Goal: Task Accomplishment & Management: Use online tool/utility

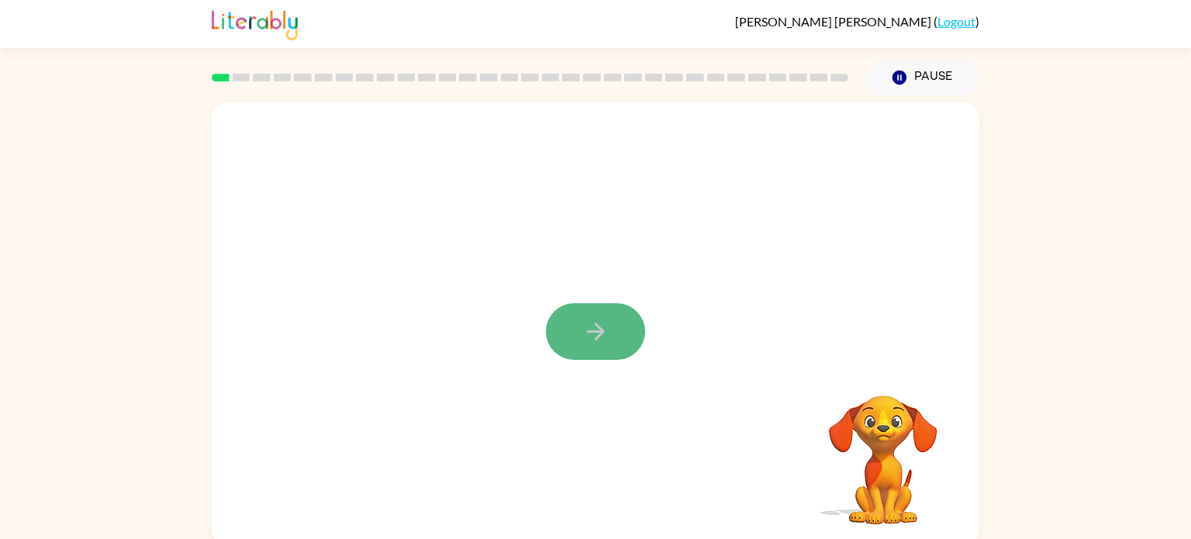
click at [603, 313] on button "button" at bounding box center [595, 331] width 99 height 57
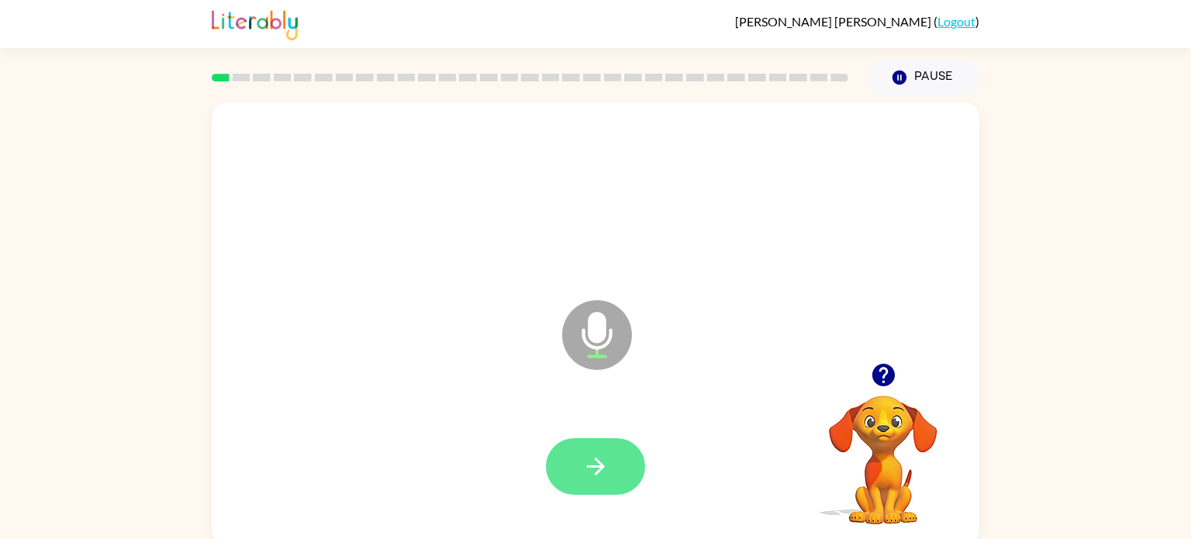
click at [574, 456] on button "button" at bounding box center [595, 466] width 99 height 57
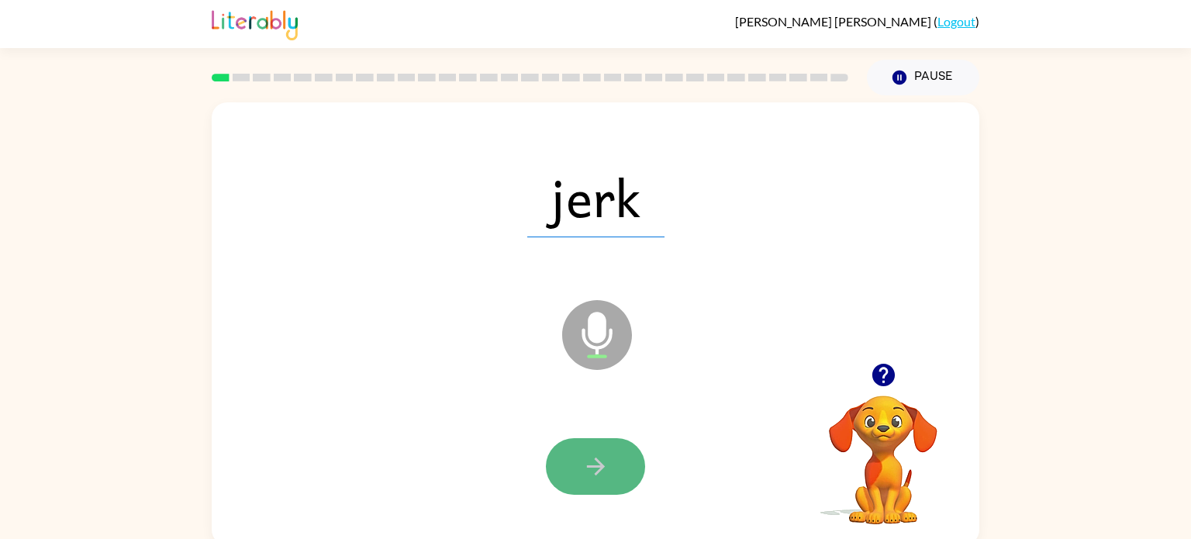
click at [574, 458] on button "button" at bounding box center [595, 466] width 99 height 57
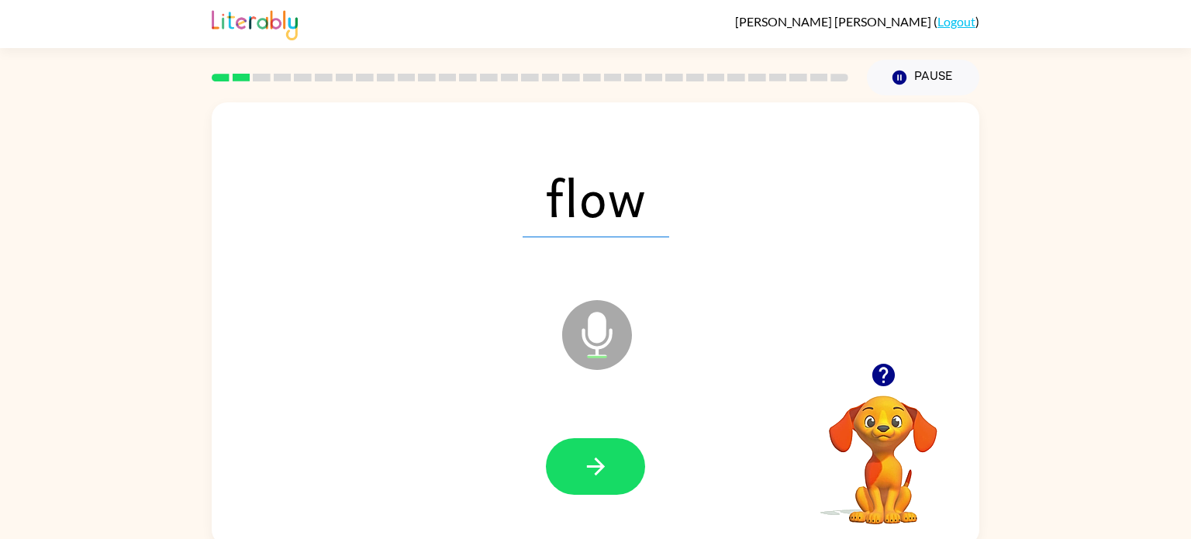
click at [574, 458] on button "button" at bounding box center [595, 466] width 99 height 57
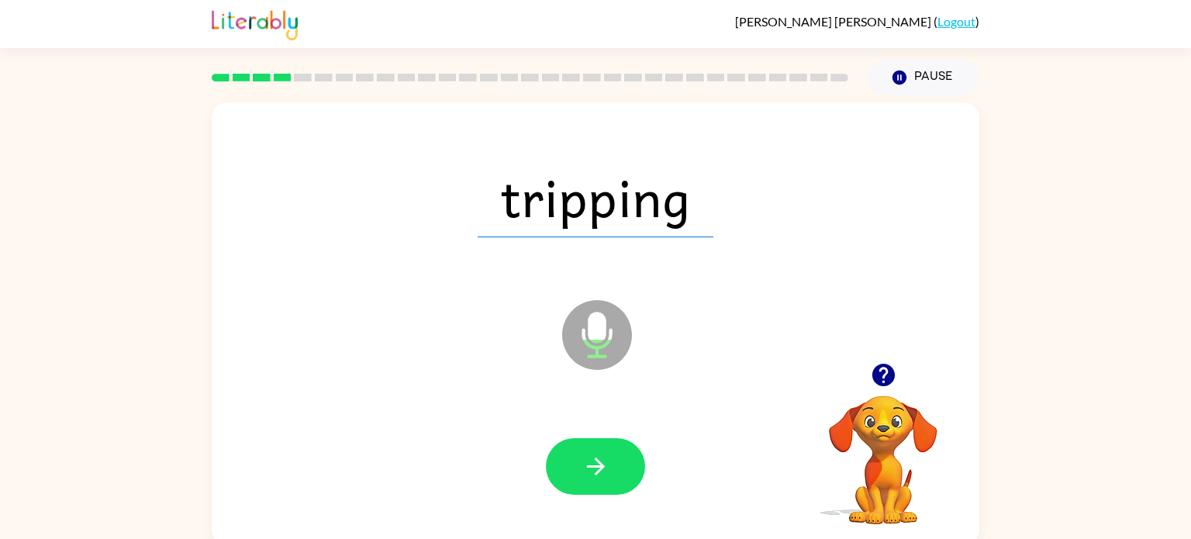
click at [574, 458] on button "button" at bounding box center [595, 466] width 99 height 57
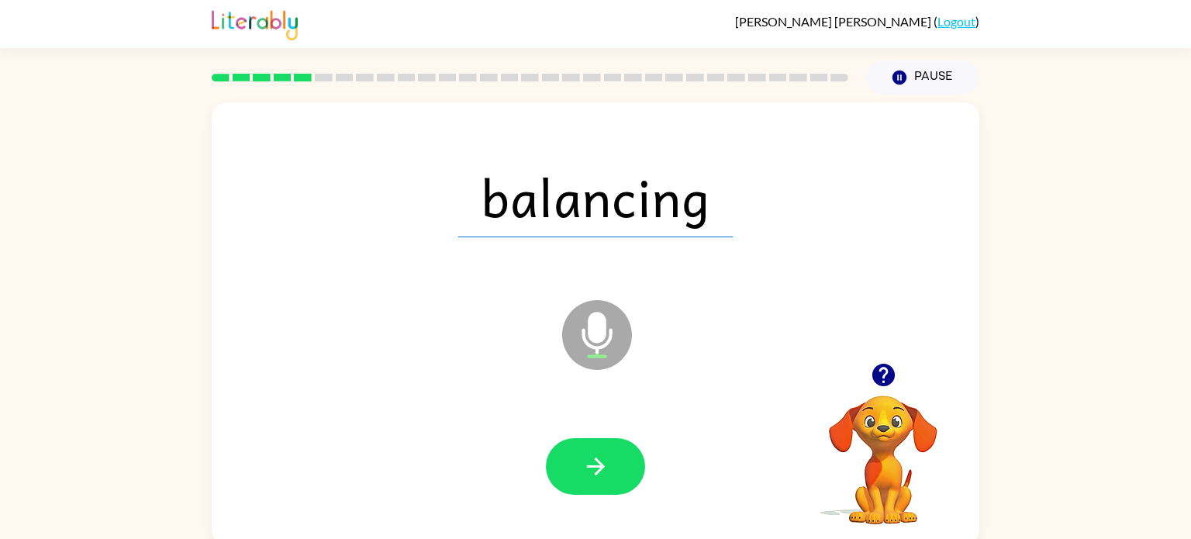
click at [574, 458] on button "button" at bounding box center [595, 466] width 99 height 57
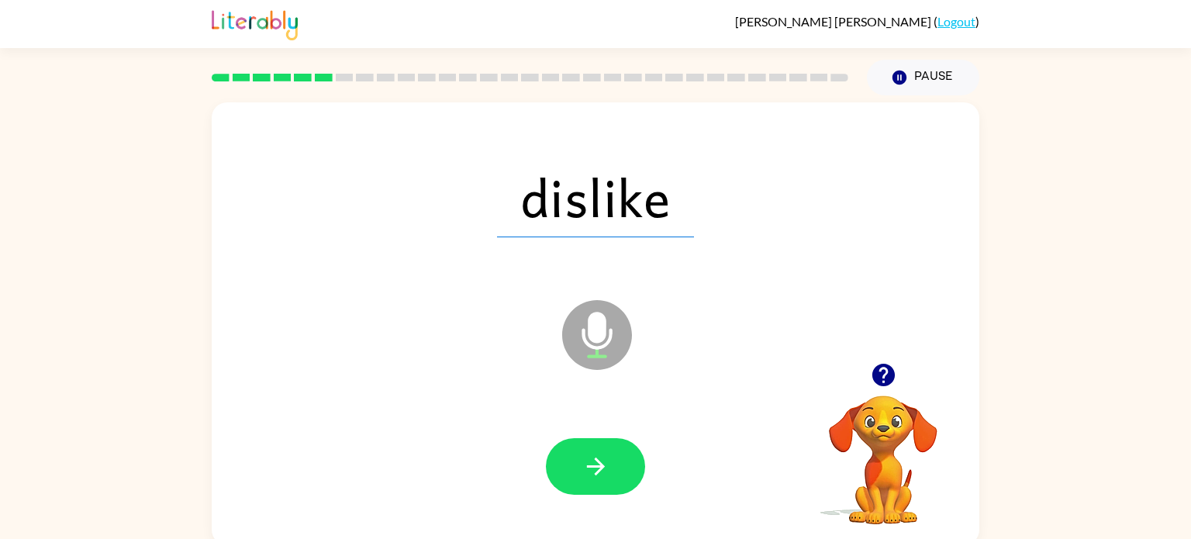
click at [574, 458] on button "button" at bounding box center [595, 466] width 99 height 57
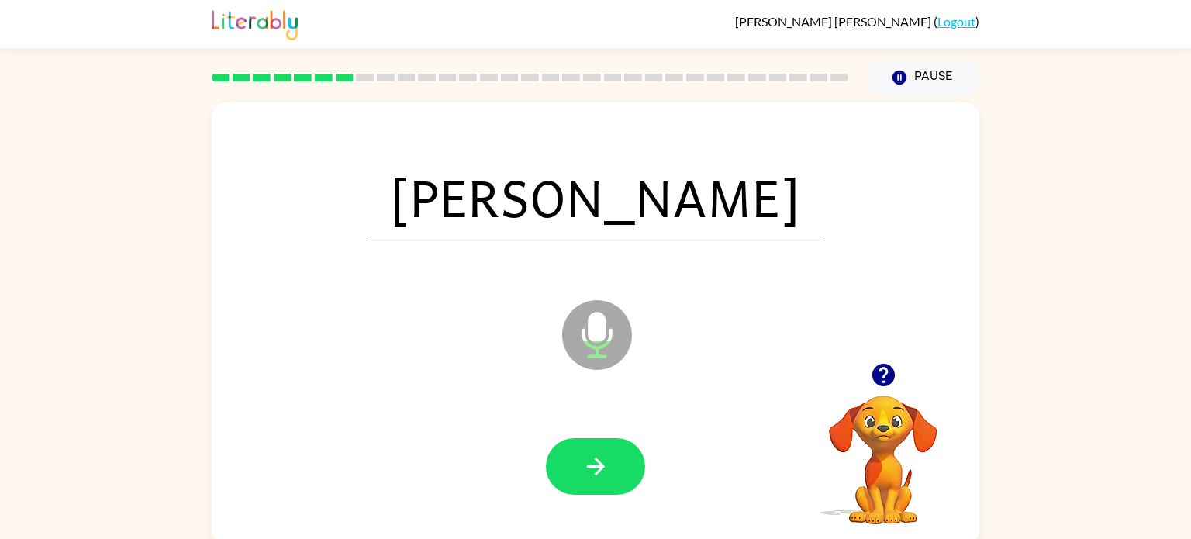
click at [574, 458] on button "button" at bounding box center [595, 466] width 99 height 57
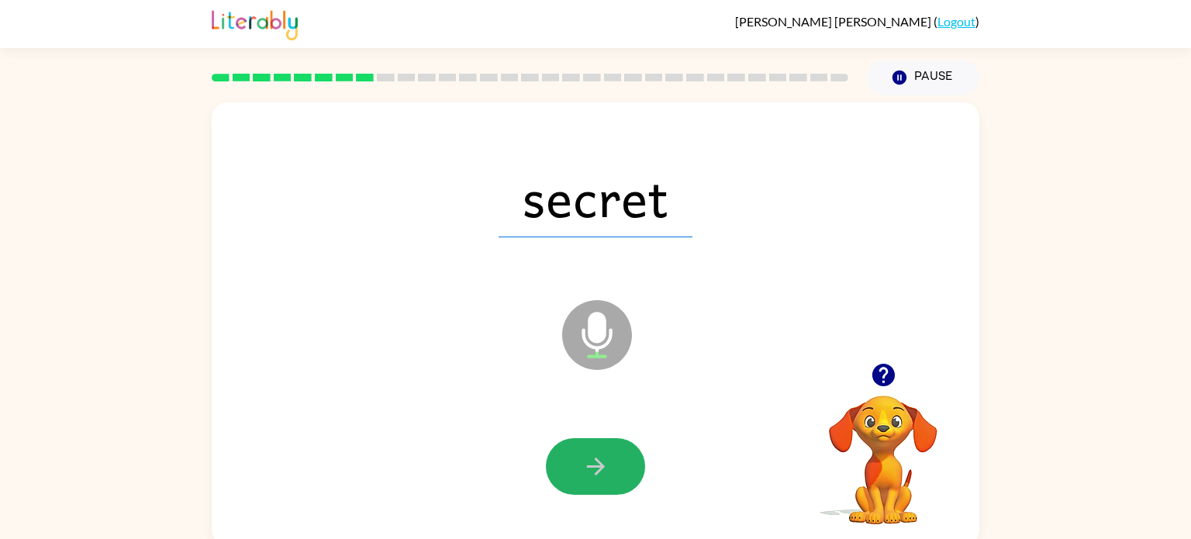
click at [574, 458] on button "button" at bounding box center [595, 466] width 99 height 57
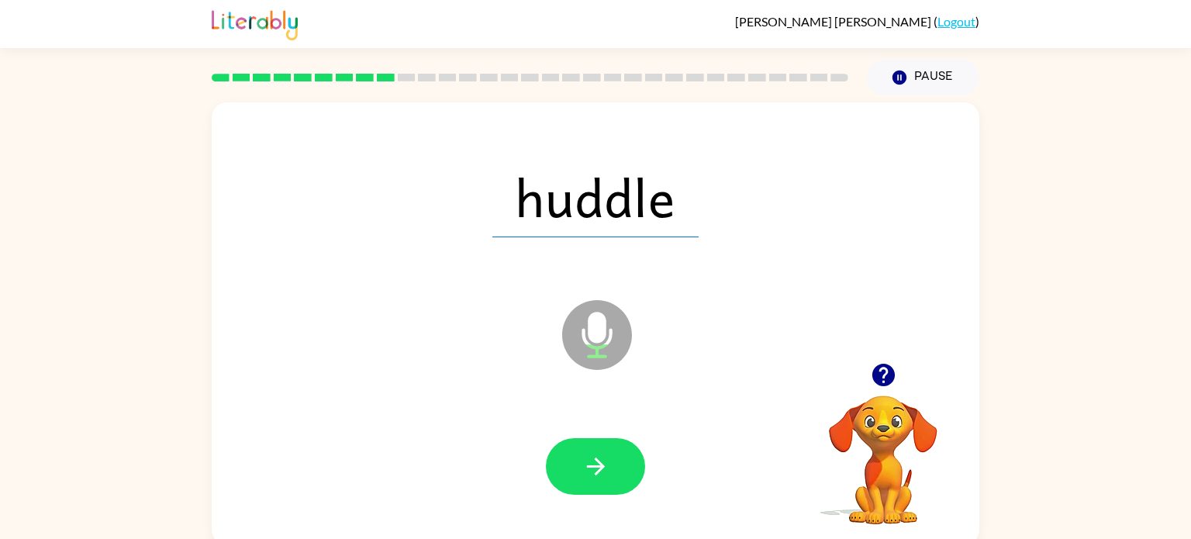
click at [574, 458] on button "button" at bounding box center [595, 466] width 99 height 57
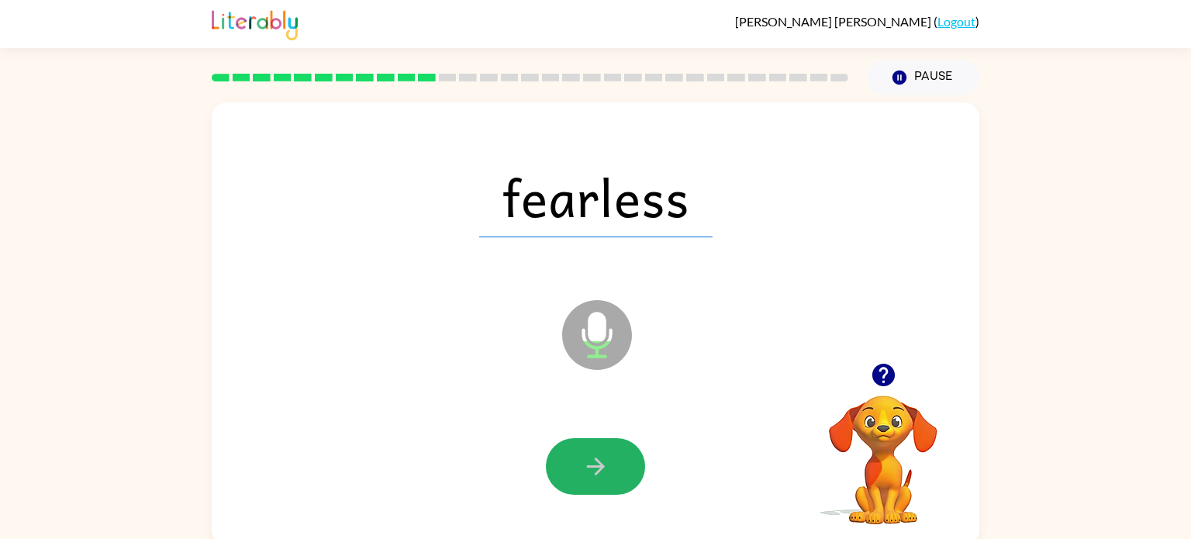
click at [574, 458] on button "button" at bounding box center [595, 466] width 99 height 57
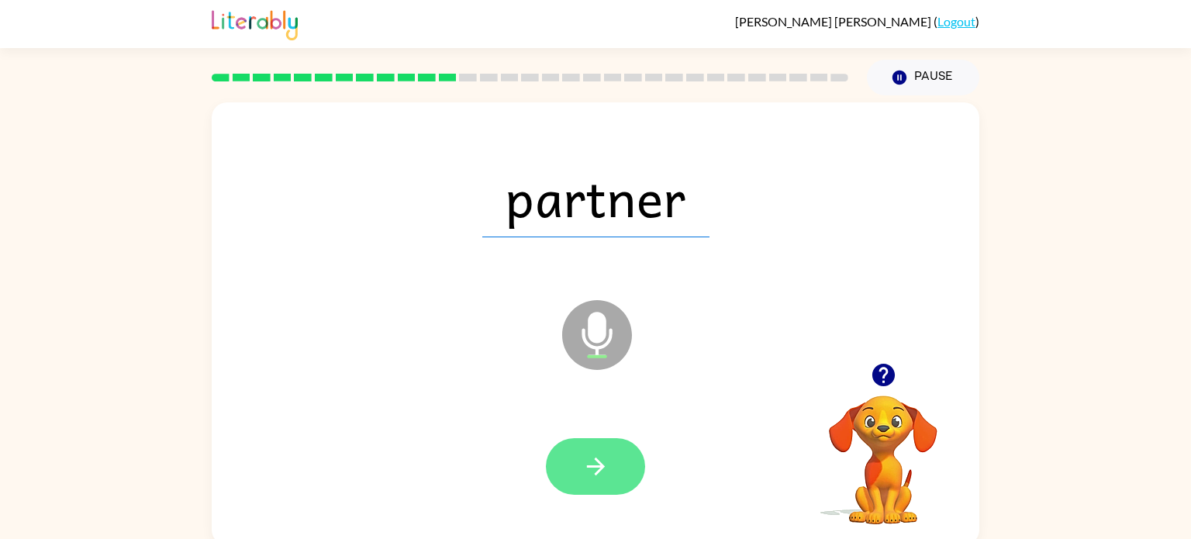
click at [574, 458] on button "button" at bounding box center [595, 466] width 99 height 57
click at [574, 459] on button "button" at bounding box center [595, 466] width 99 height 57
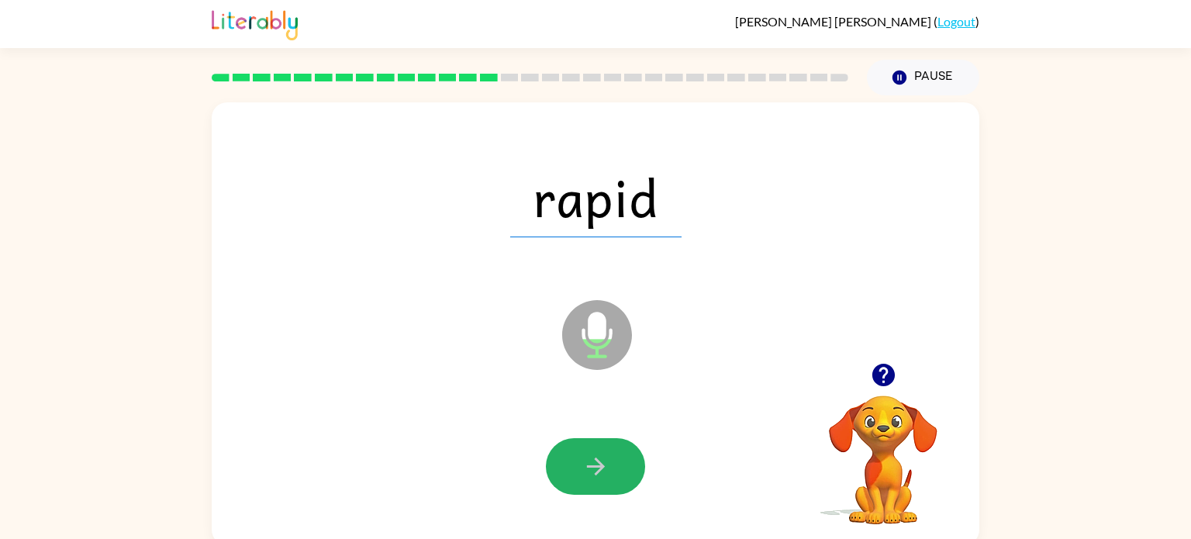
click at [574, 459] on button "button" at bounding box center [595, 466] width 99 height 57
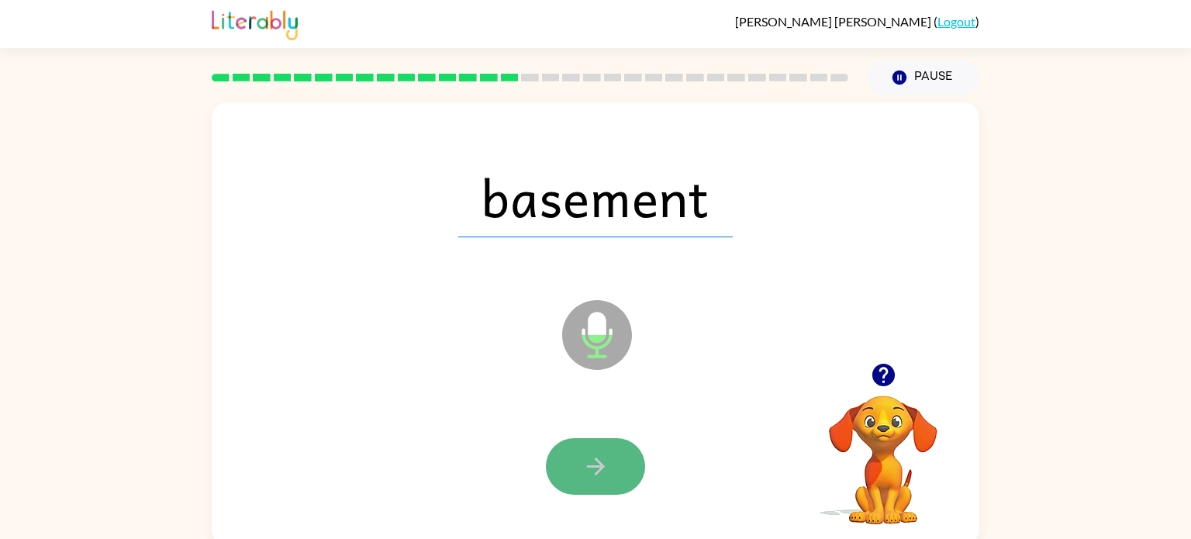
click at [576, 471] on button "button" at bounding box center [595, 466] width 99 height 57
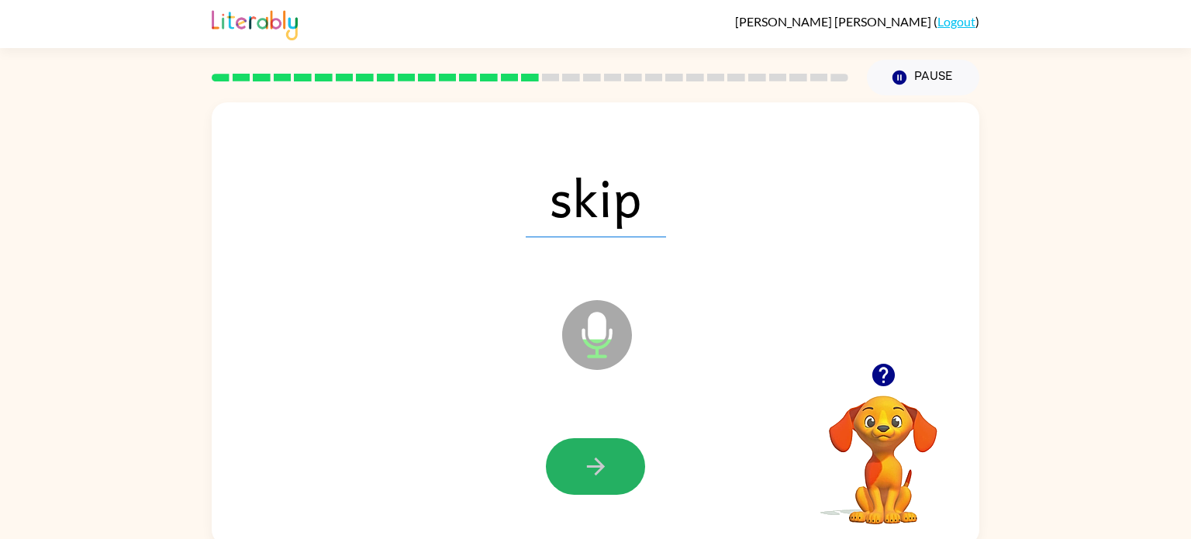
click at [566, 459] on button "button" at bounding box center [595, 466] width 99 height 57
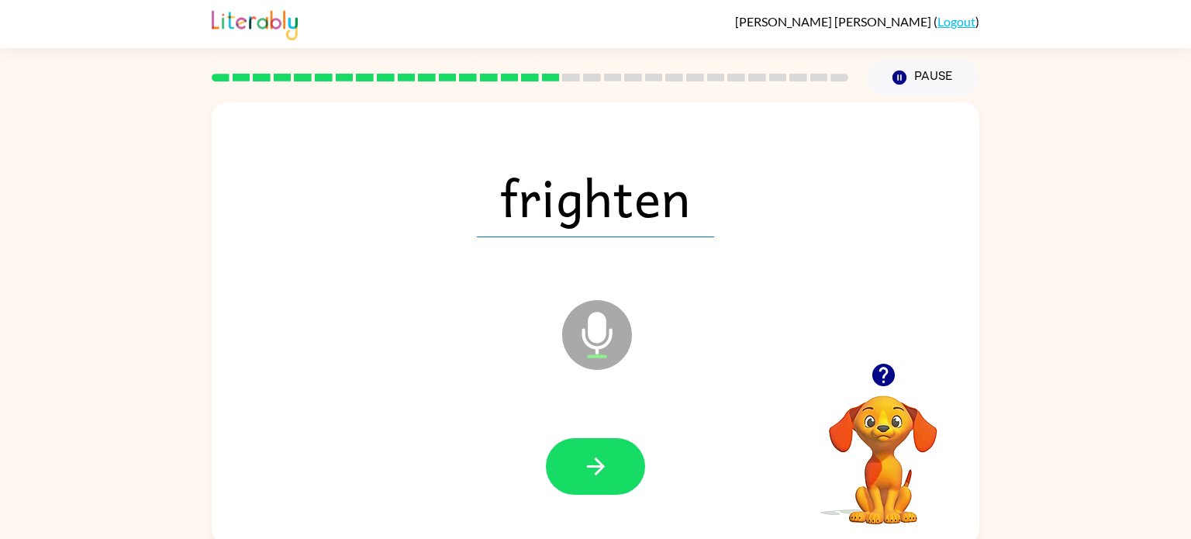
click at [566, 459] on button "button" at bounding box center [595, 466] width 99 height 57
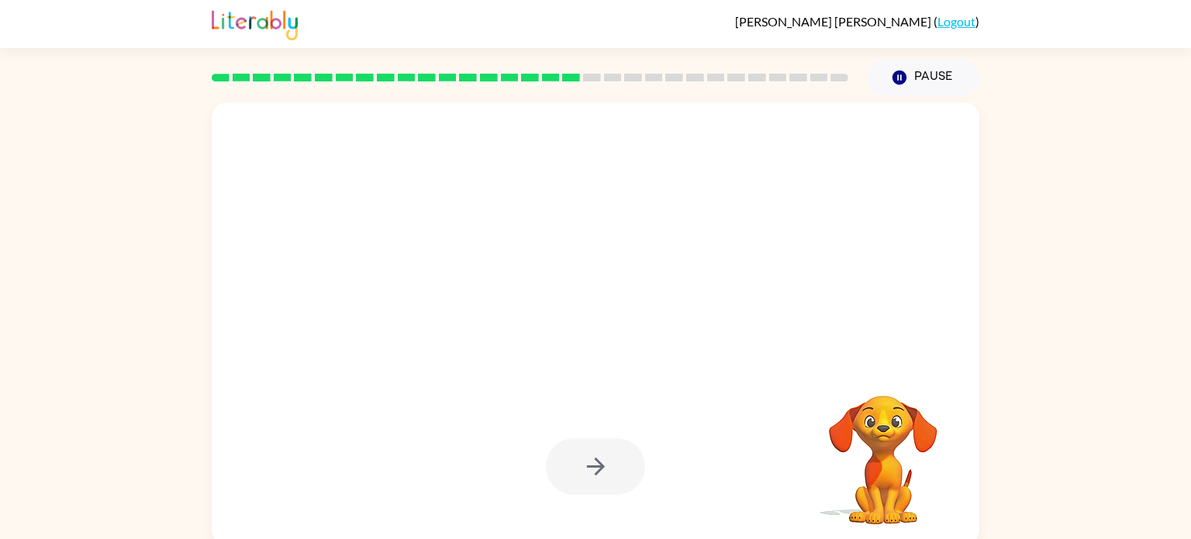
click at [566, 459] on div at bounding box center [595, 466] width 99 height 57
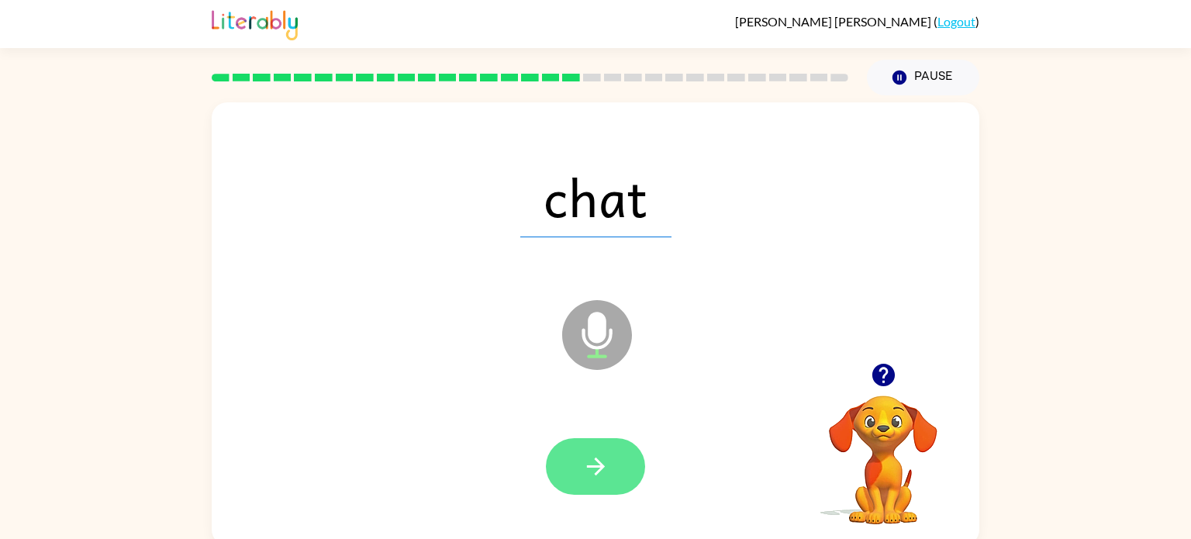
click at [566, 459] on button "button" at bounding box center [595, 466] width 99 height 57
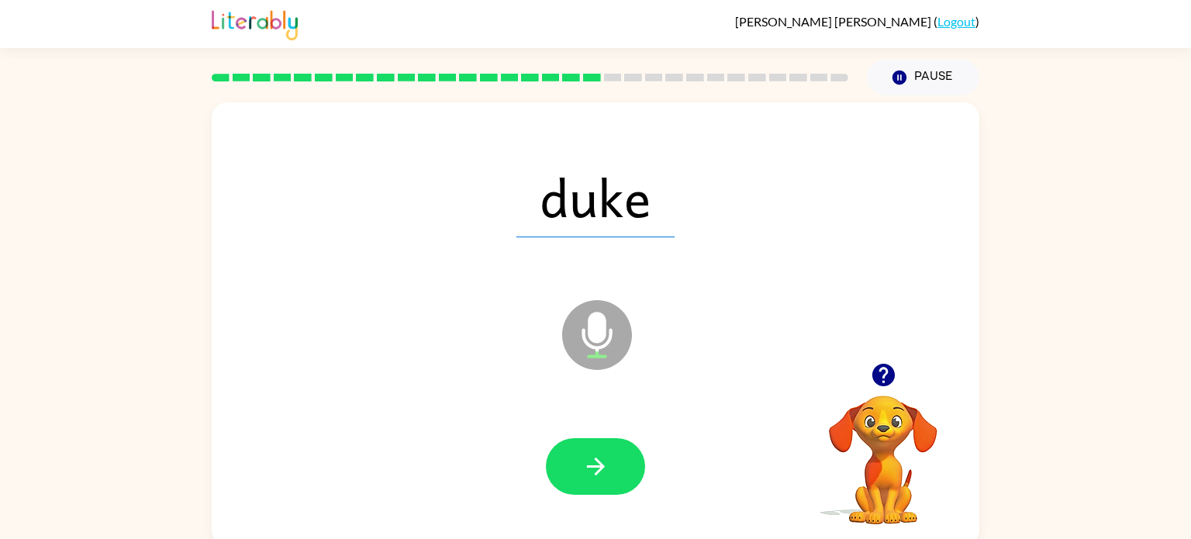
click at [566, 459] on button "button" at bounding box center [595, 466] width 99 height 57
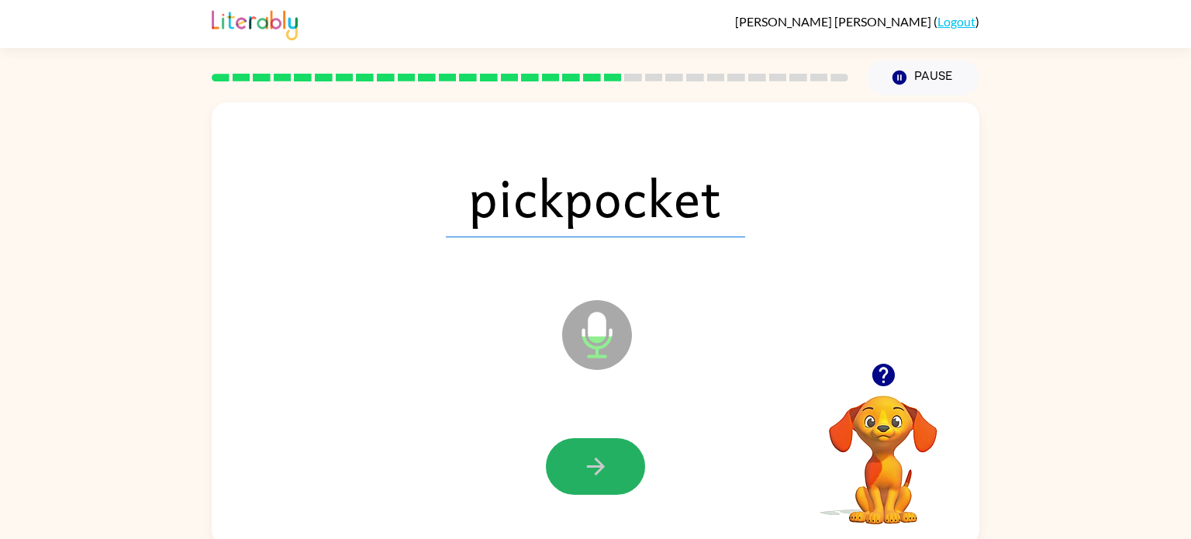
click at [566, 459] on button "button" at bounding box center [595, 466] width 99 height 57
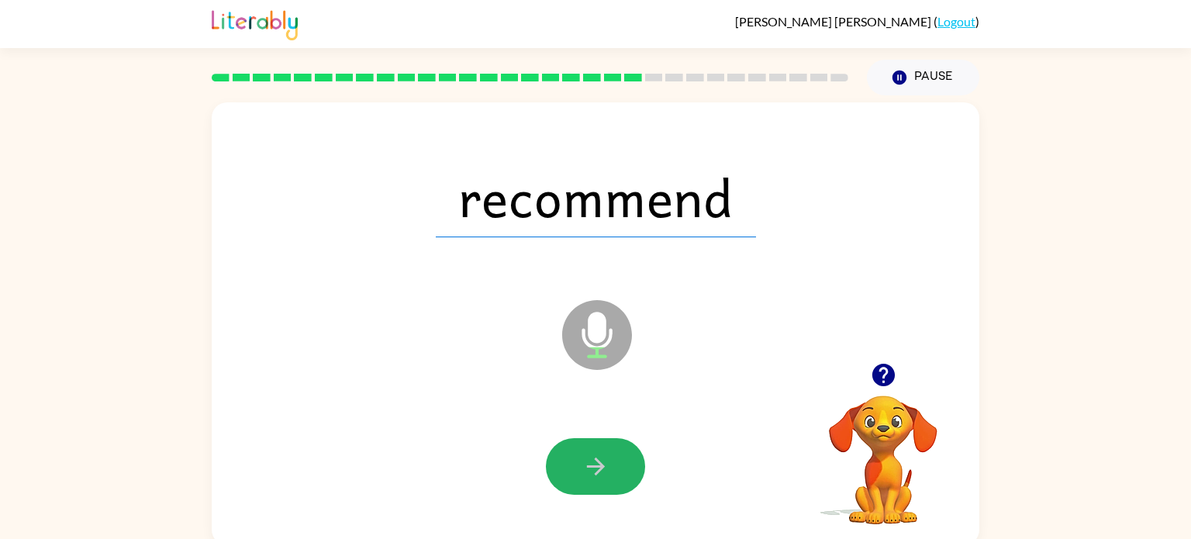
click at [566, 459] on button "button" at bounding box center [595, 466] width 99 height 57
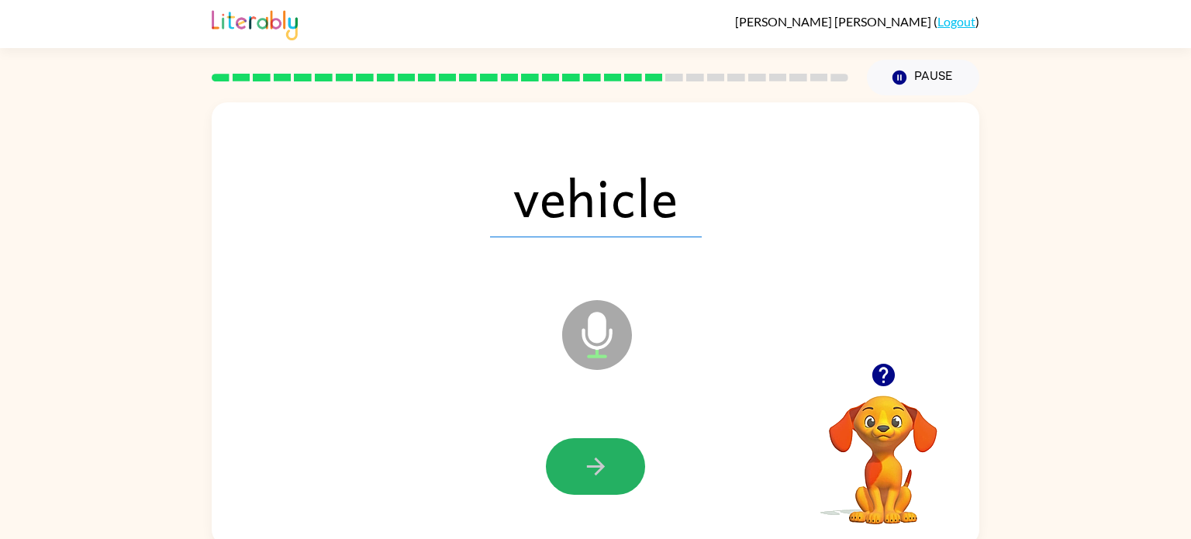
click at [566, 459] on button "button" at bounding box center [595, 466] width 99 height 57
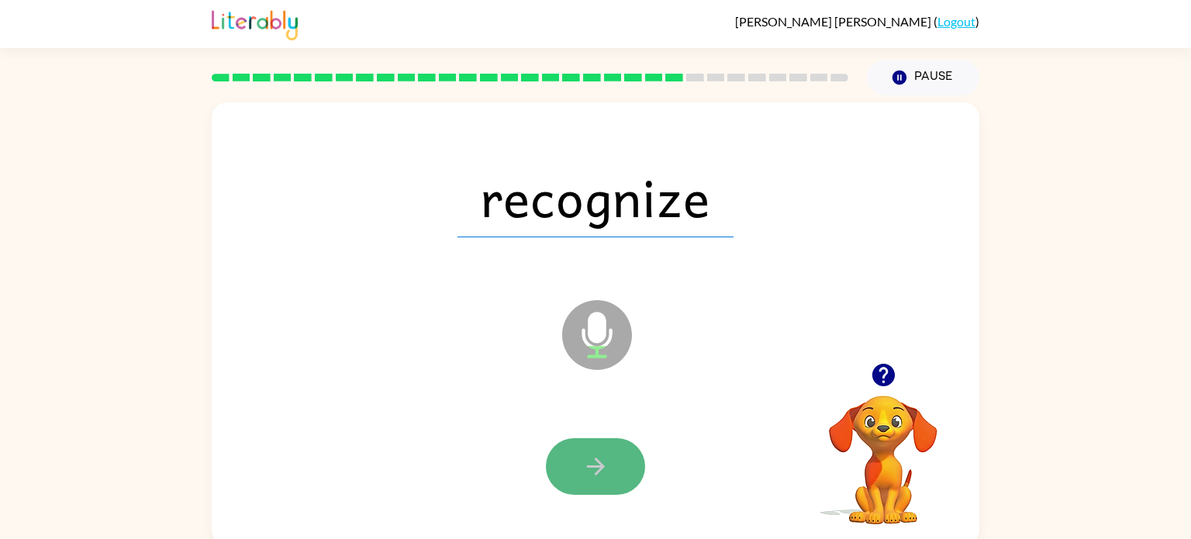
click at [565, 459] on button "button" at bounding box center [595, 466] width 99 height 57
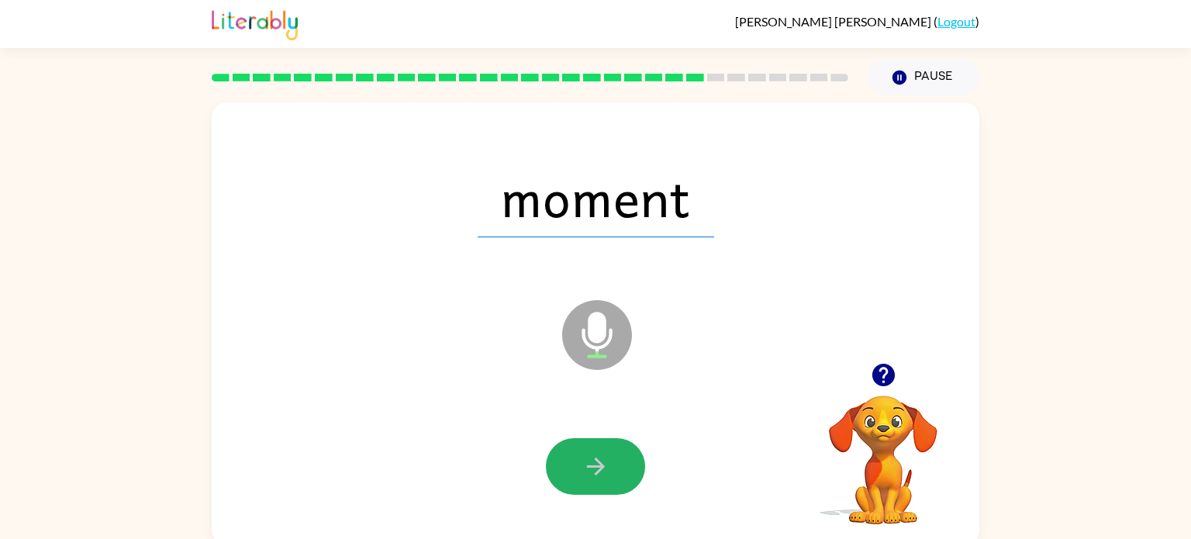
click at [565, 459] on button "button" at bounding box center [595, 466] width 99 height 57
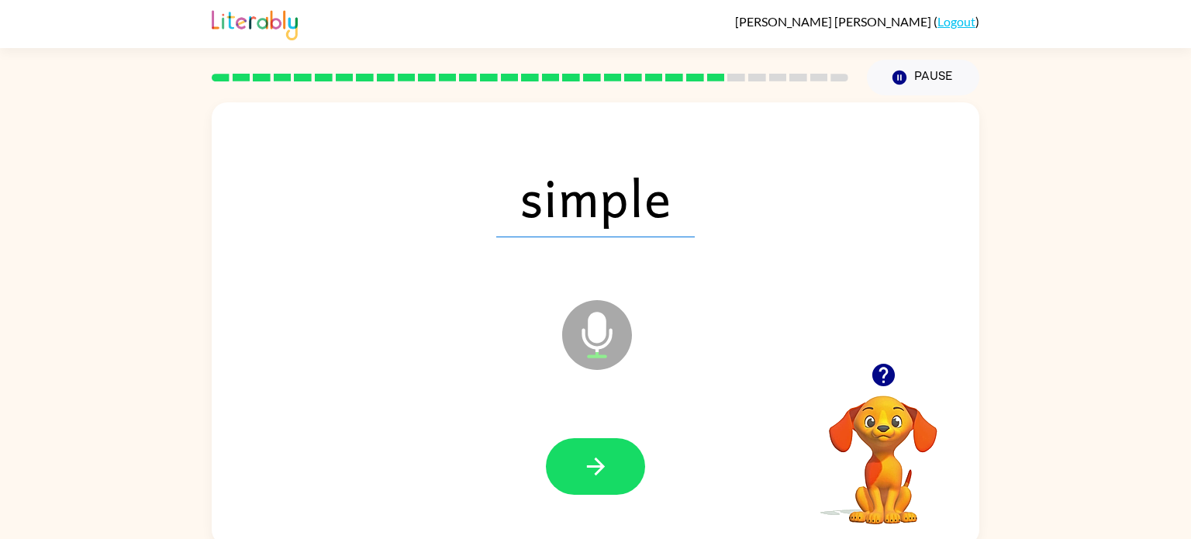
click at [565, 459] on button "button" at bounding box center [595, 466] width 99 height 57
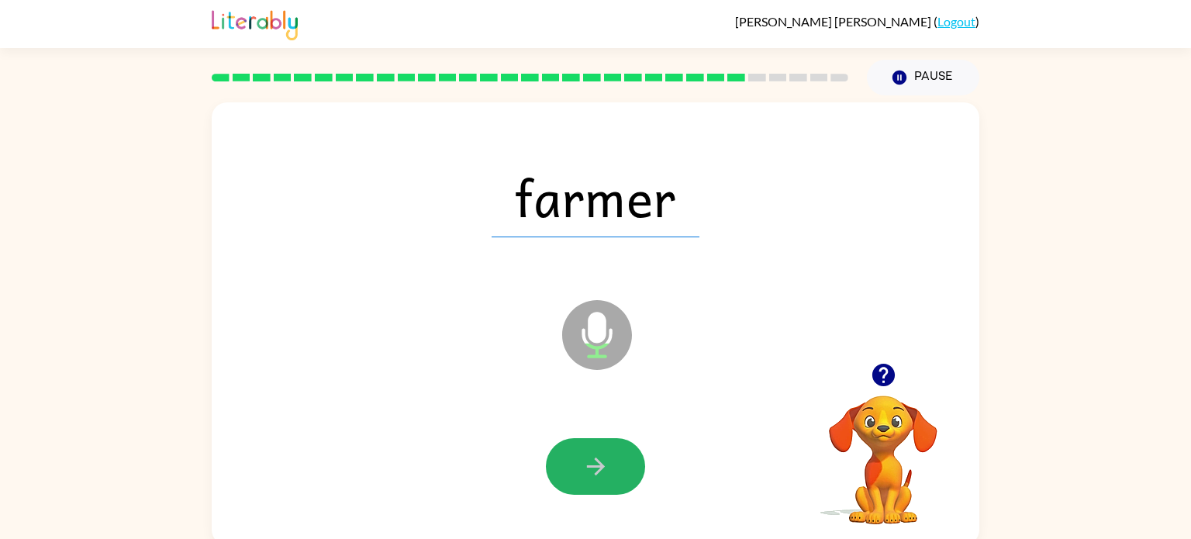
click at [565, 459] on button "button" at bounding box center [595, 466] width 99 height 57
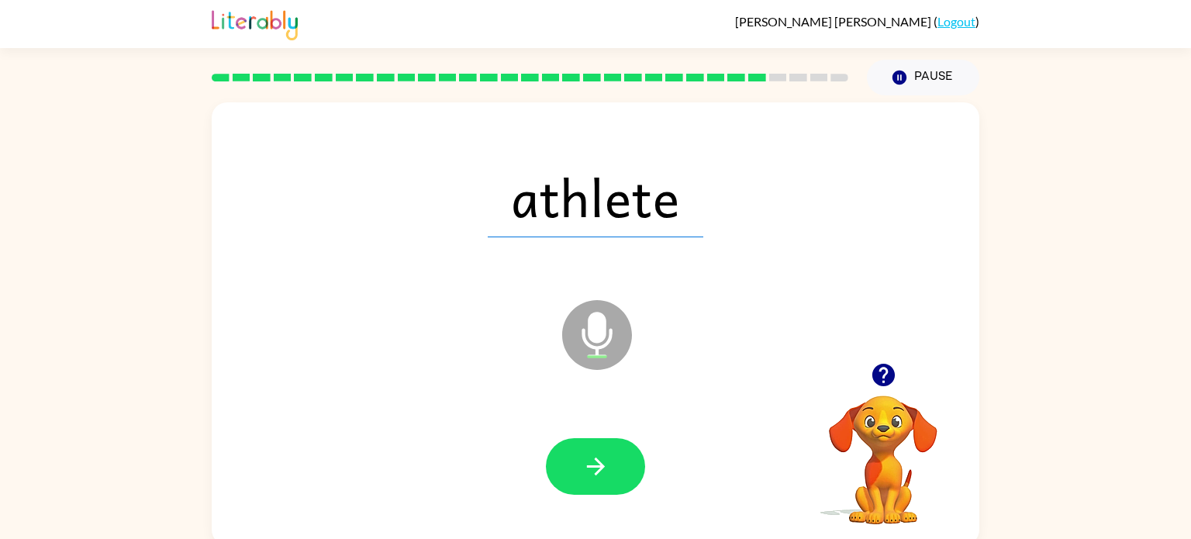
click at [565, 459] on button "button" at bounding box center [595, 466] width 99 height 57
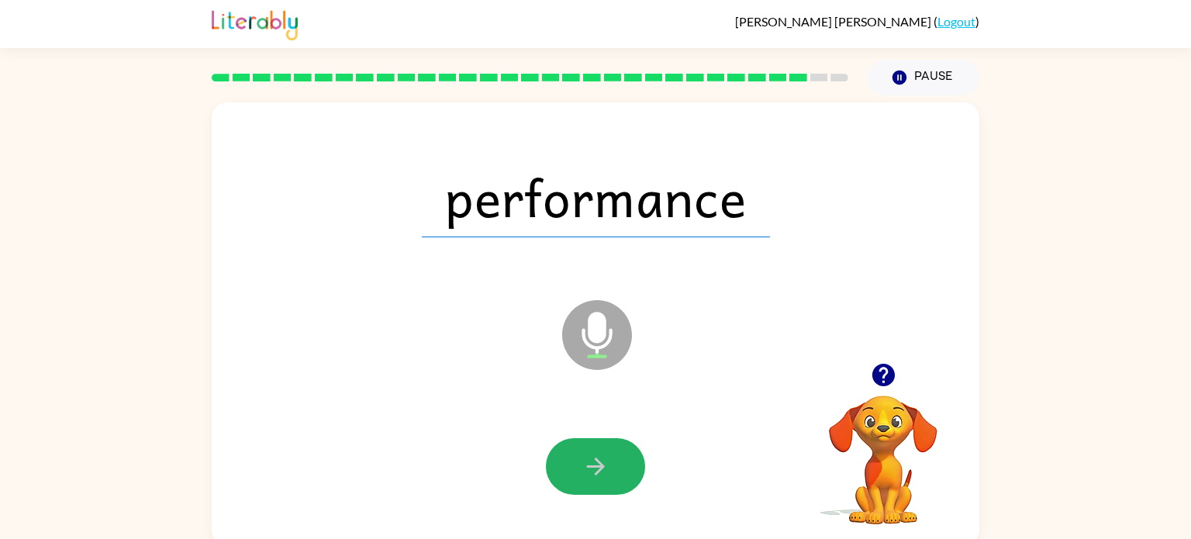
click at [565, 459] on button "button" at bounding box center [595, 466] width 99 height 57
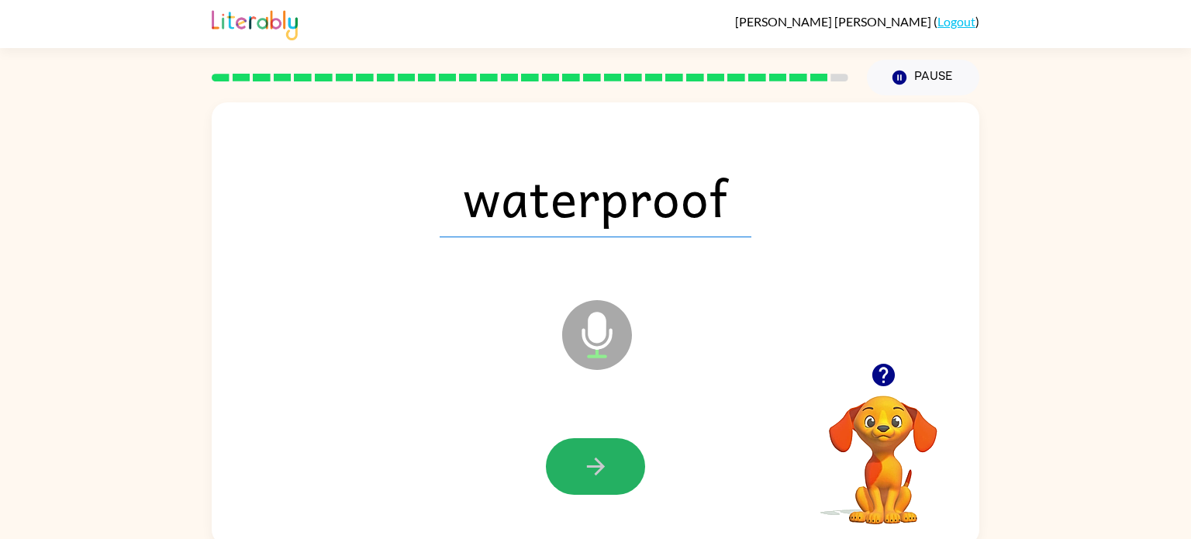
click at [565, 459] on button "button" at bounding box center [595, 466] width 99 height 57
